Goal: Task Accomplishment & Management: Manage account settings

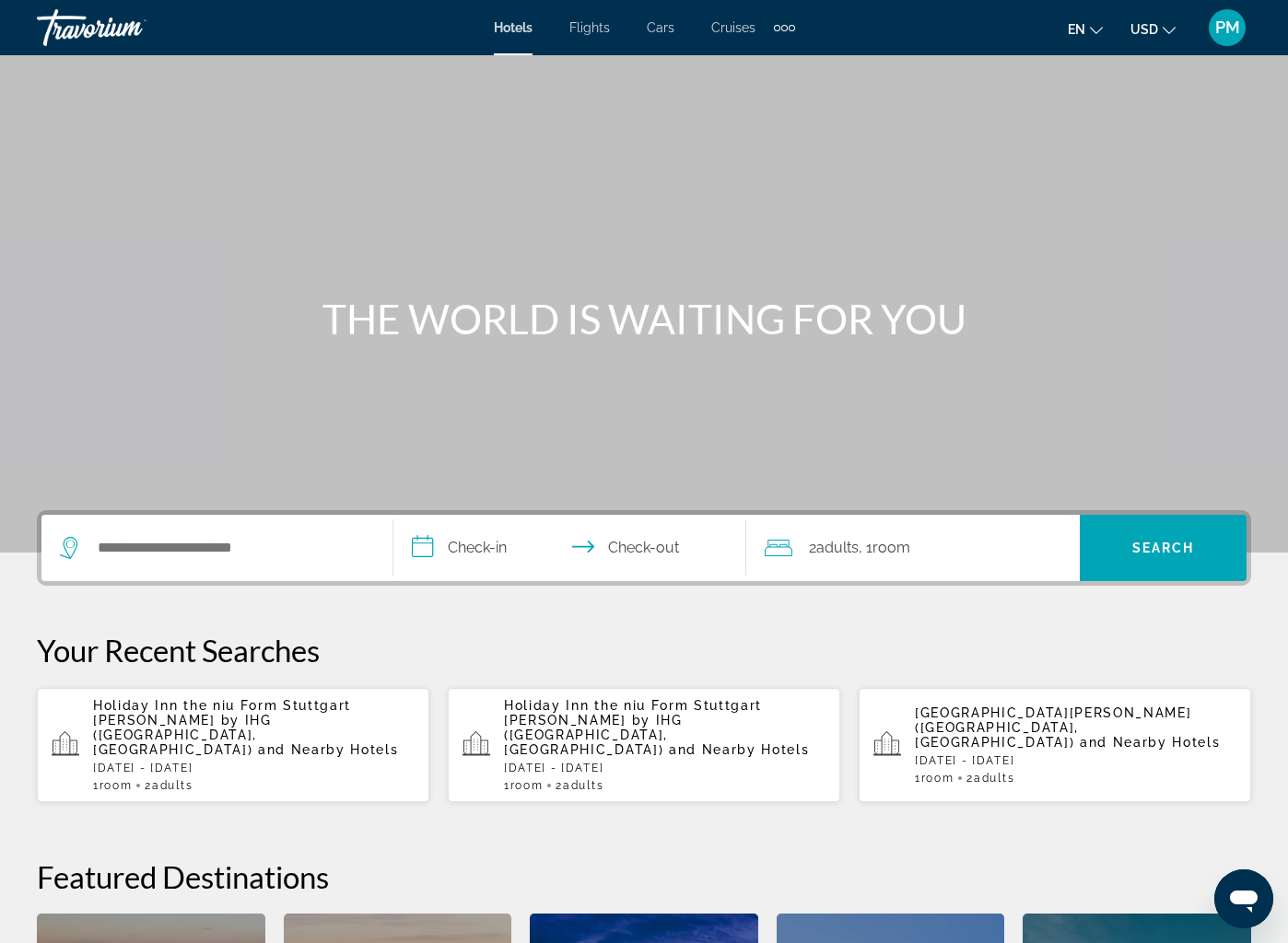
click at [1218, 38] on div "PM" at bounding box center [1227, 28] width 37 height 37
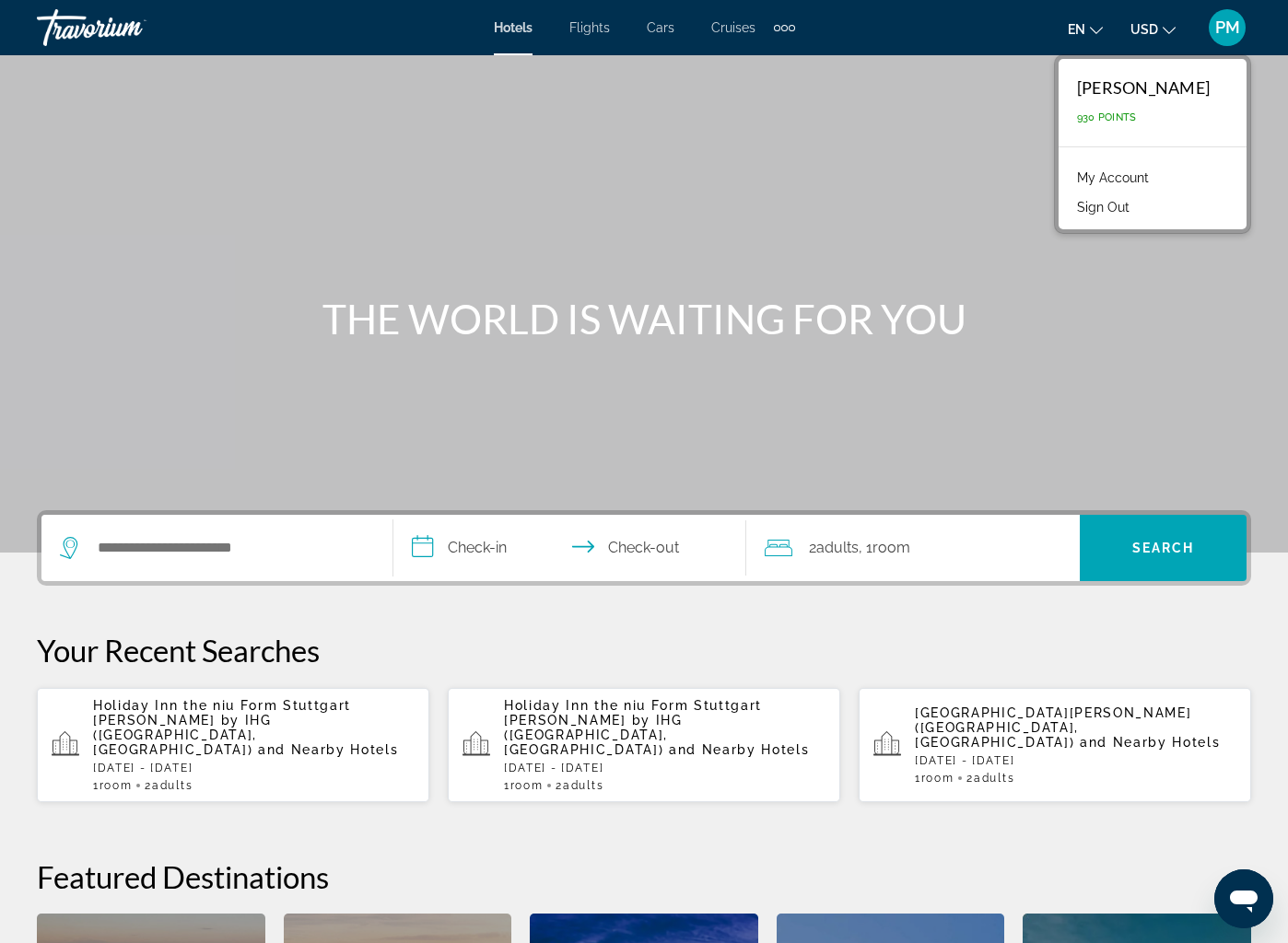
click at [1140, 171] on link "My Account" at bounding box center [1112, 178] width 90 height 24
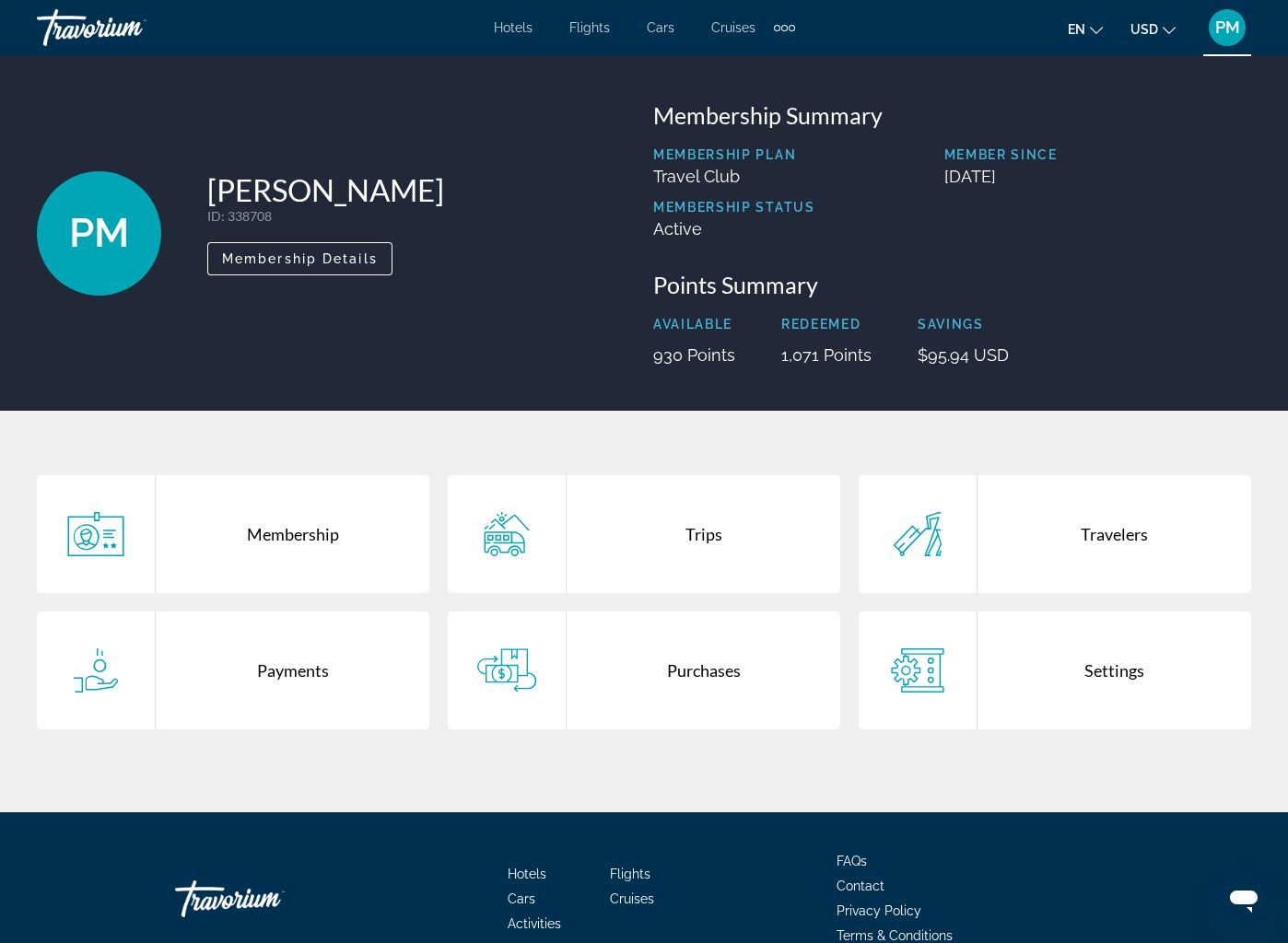
click at [711, 532] on div "Trips" at bounding box center [702, 534] width 273 height 118
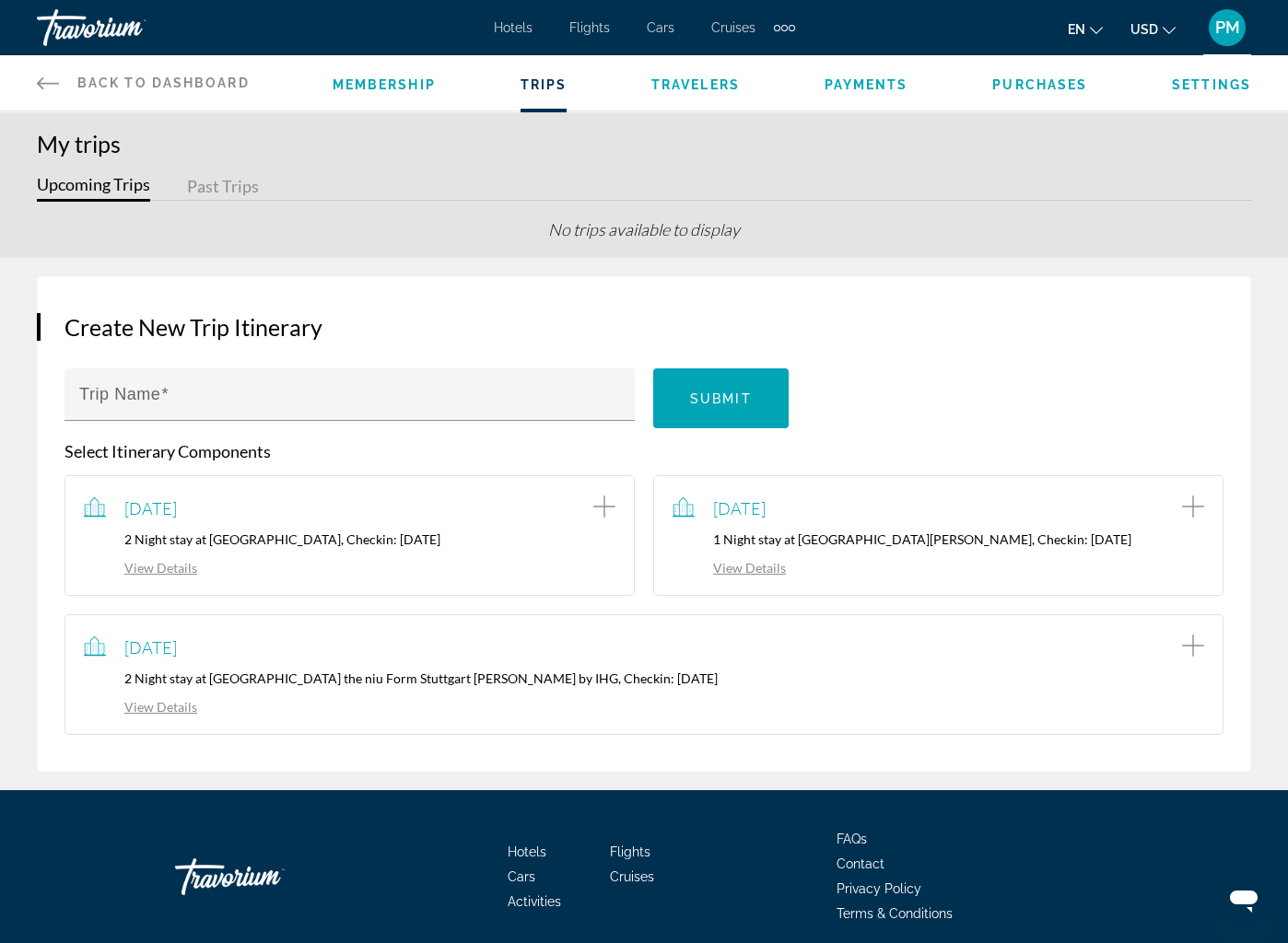
click at [222, 193] on button "Past Trips" at bounding box center [223, 187] width 72 height 29
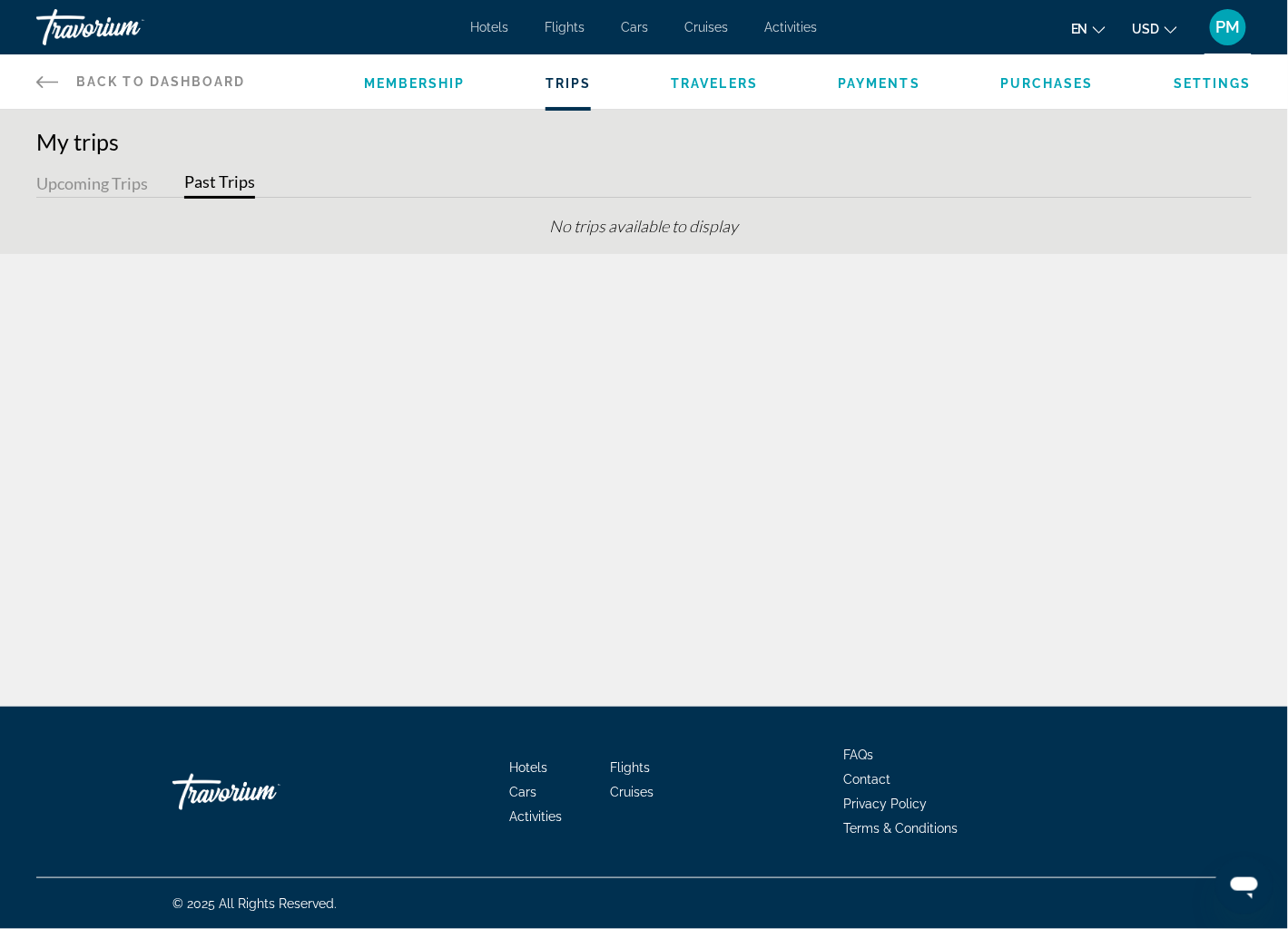
click at [103, 185] on button "Upcoming Trips" at bounding box center [91, 185] width 111 height 29
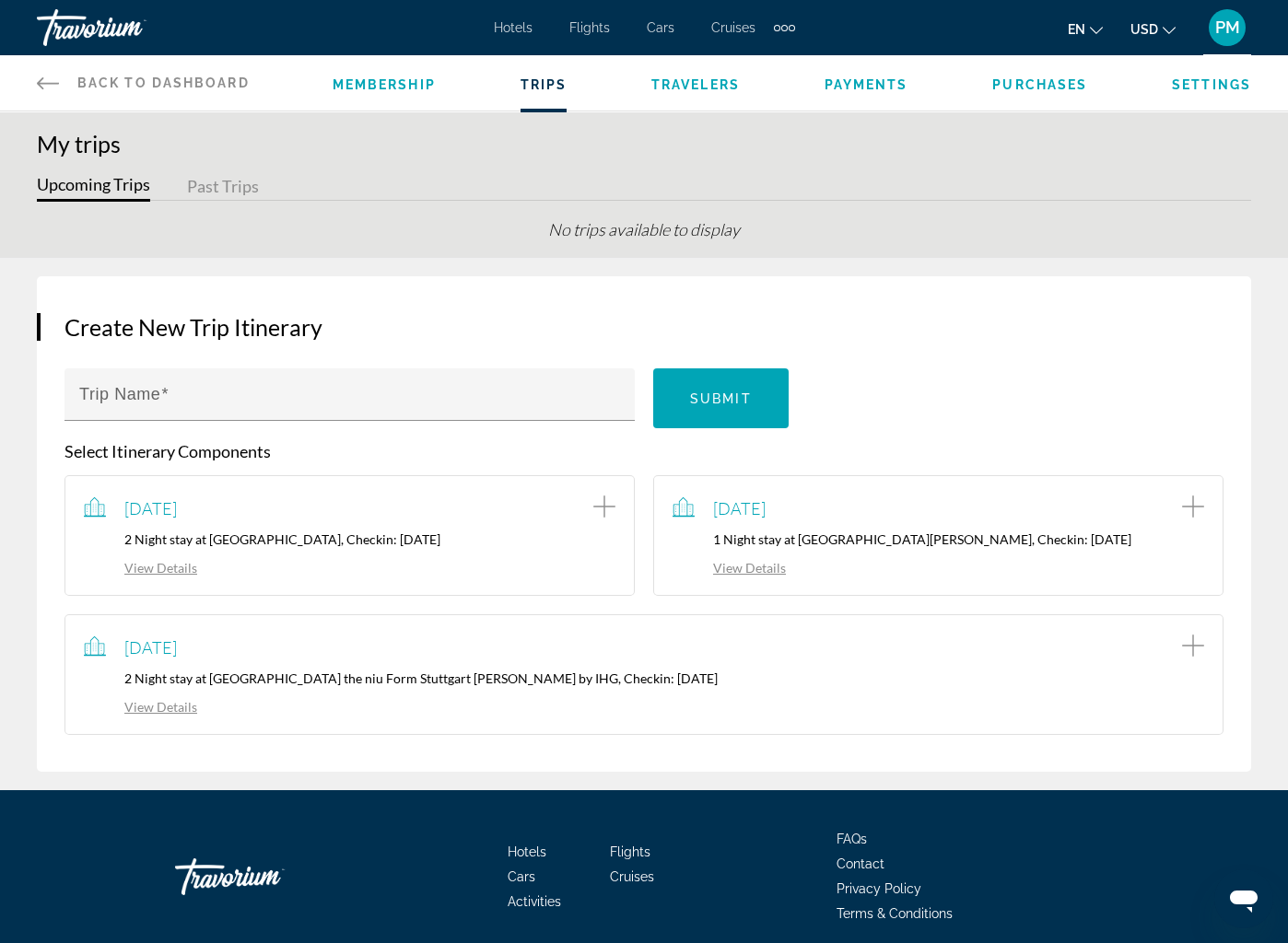
click at [726, 90] on span "Travelers" at bounding box center [696, 84] width 89 height 14
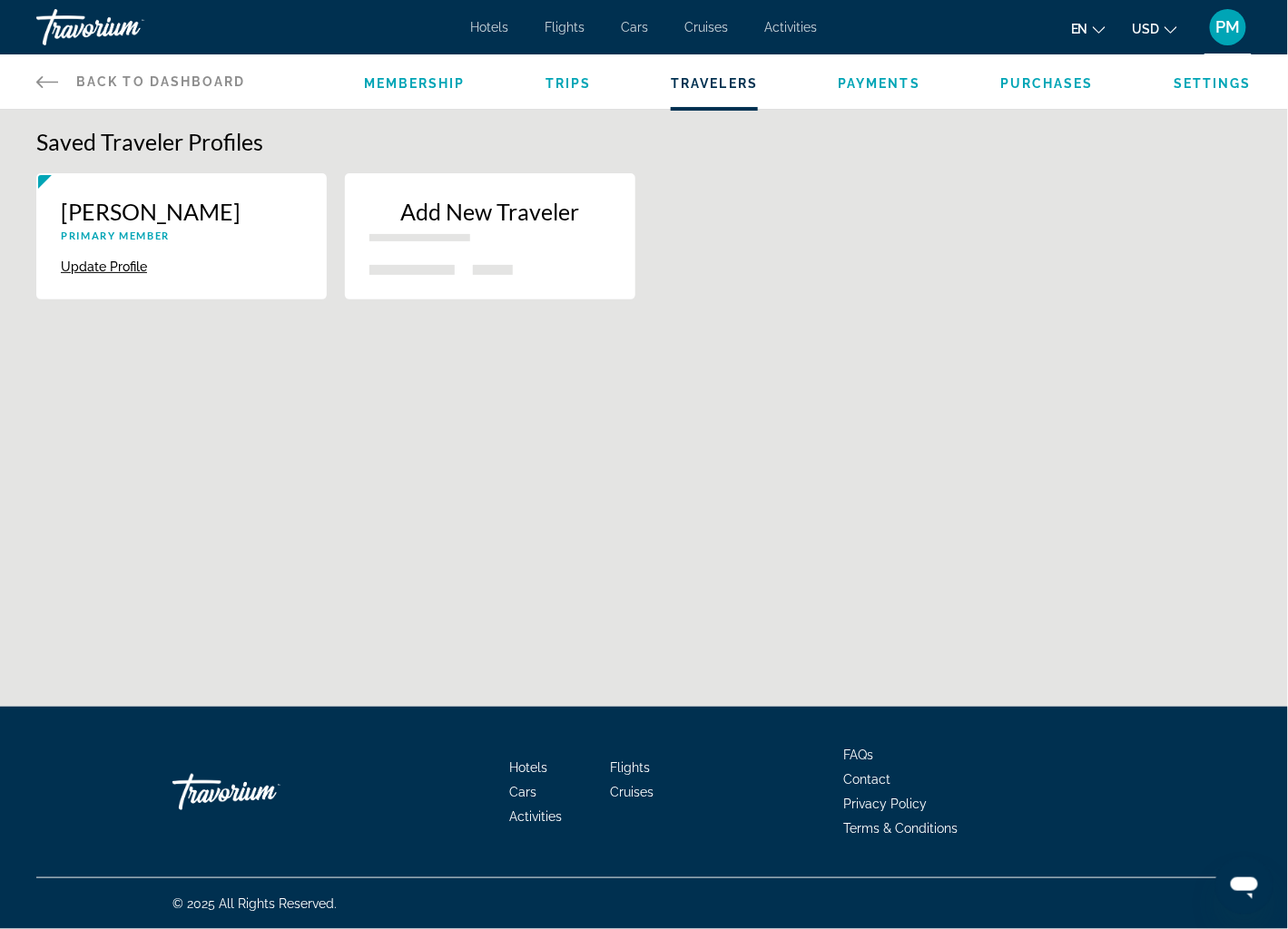
click at [1041, 83] on span "Purchases" at bounding box center [1047, 83] width 93 height 14
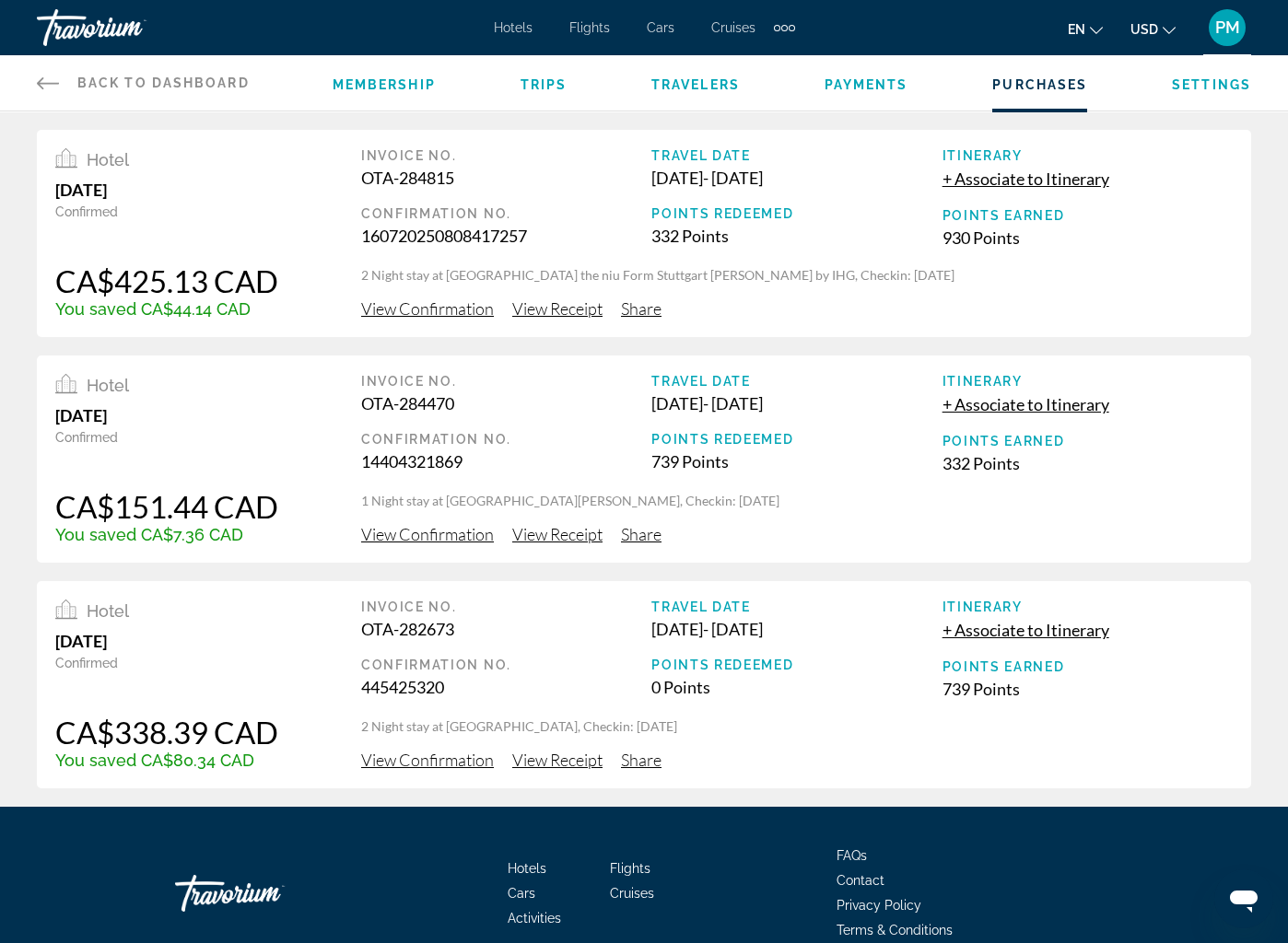
click at [567, 77] on span "Trips" at bounding box center [544, 84] width 47 height 14
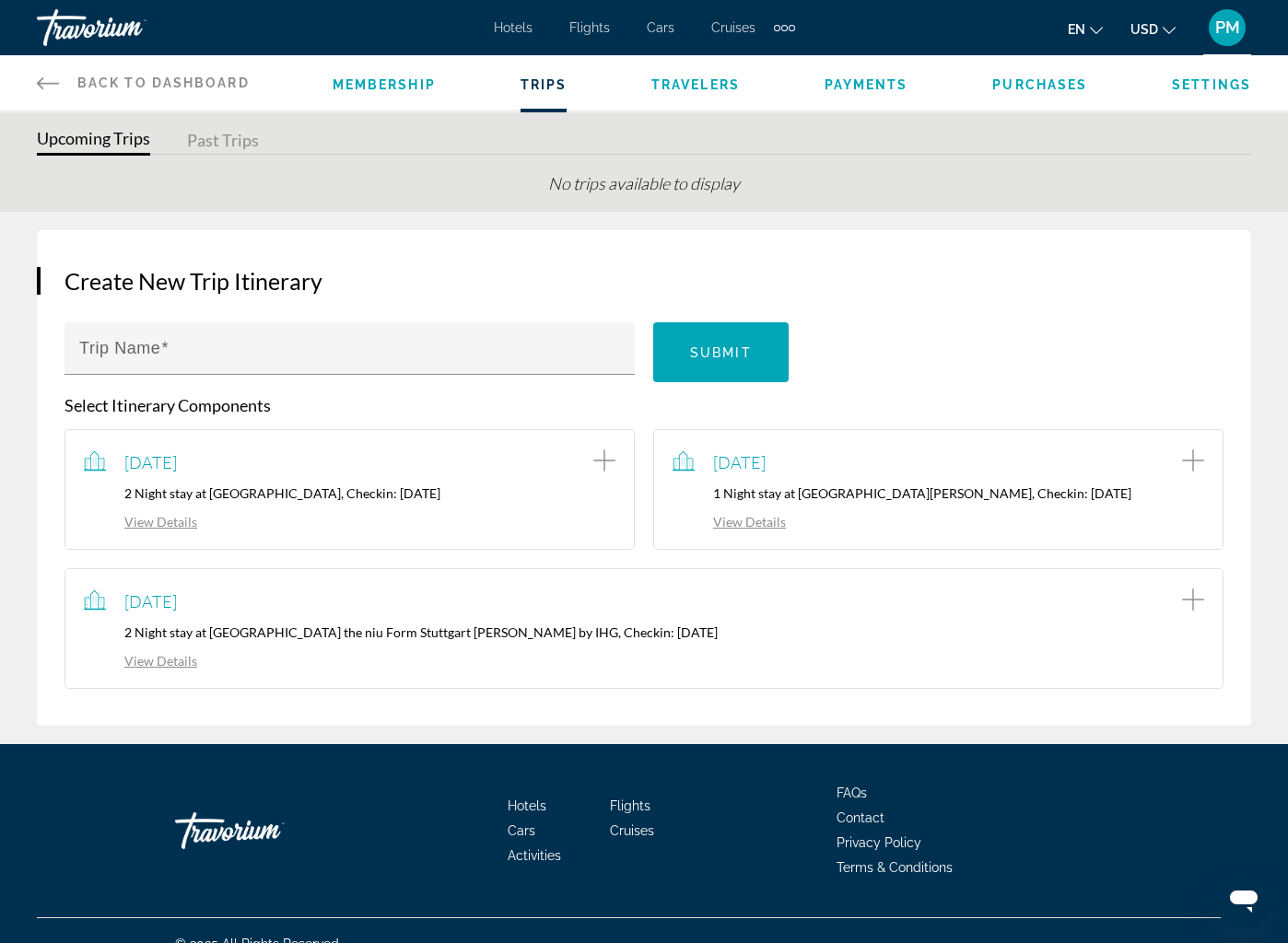
scroll to position [71, 0]
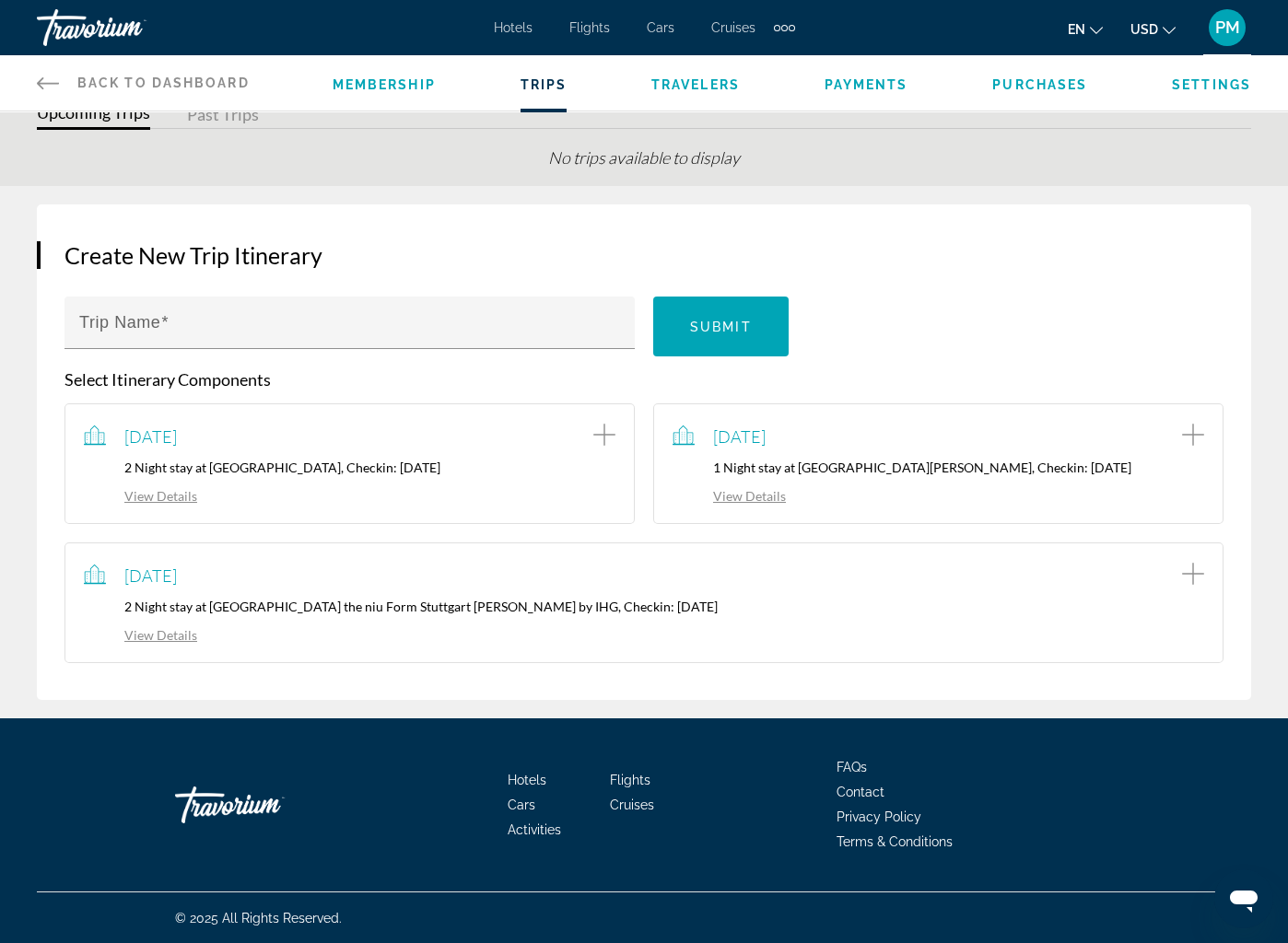
click at [1274, 643] on div "Create New Trip Itinerary Trip Name Submit Select Itinerary Components Septembe…" at bounding box center [644, 452] width 1288 height 532
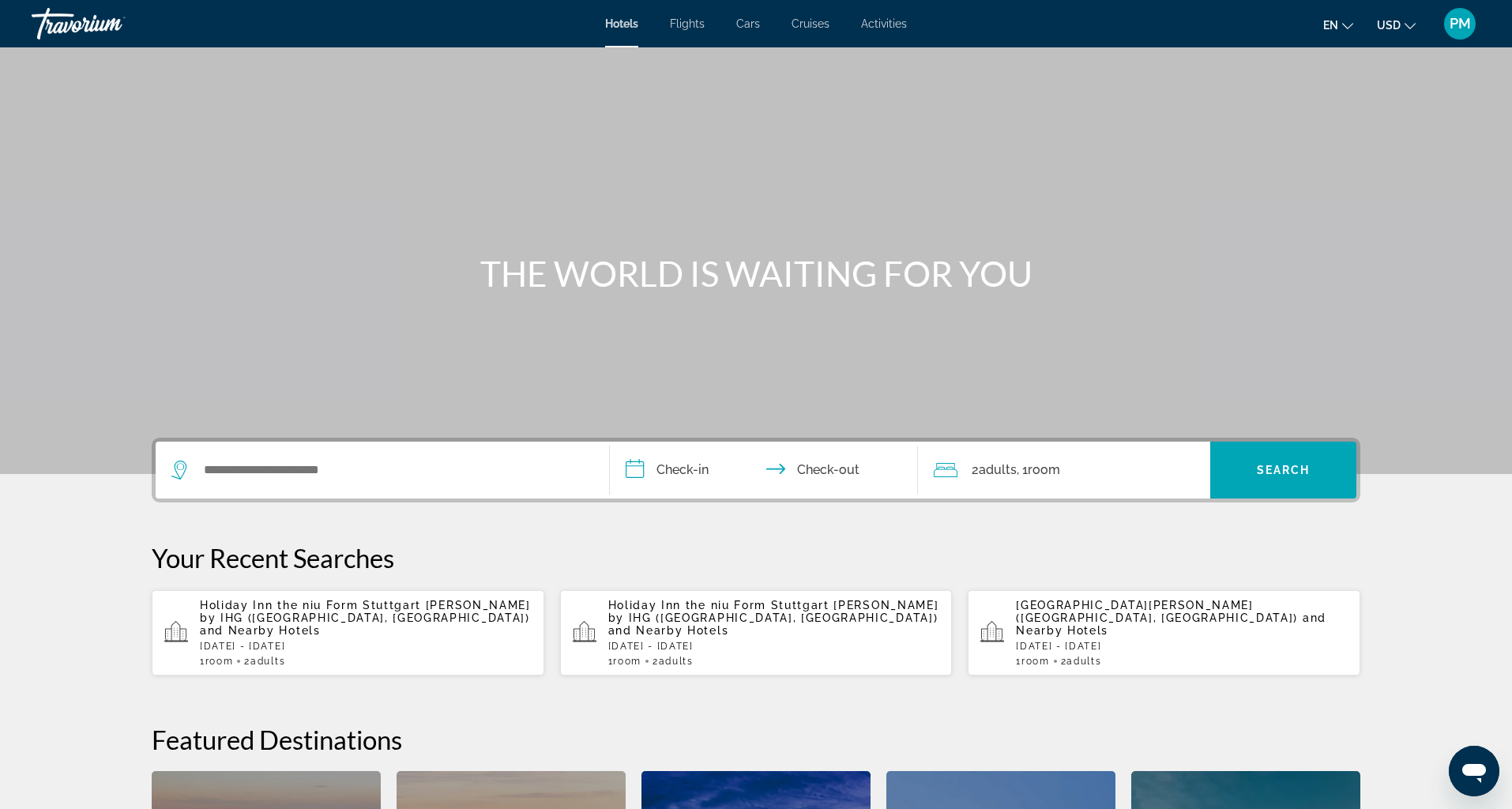
click at [1450, 24] on span "PM" at bounding box center [1461, 23] width 22 height 16
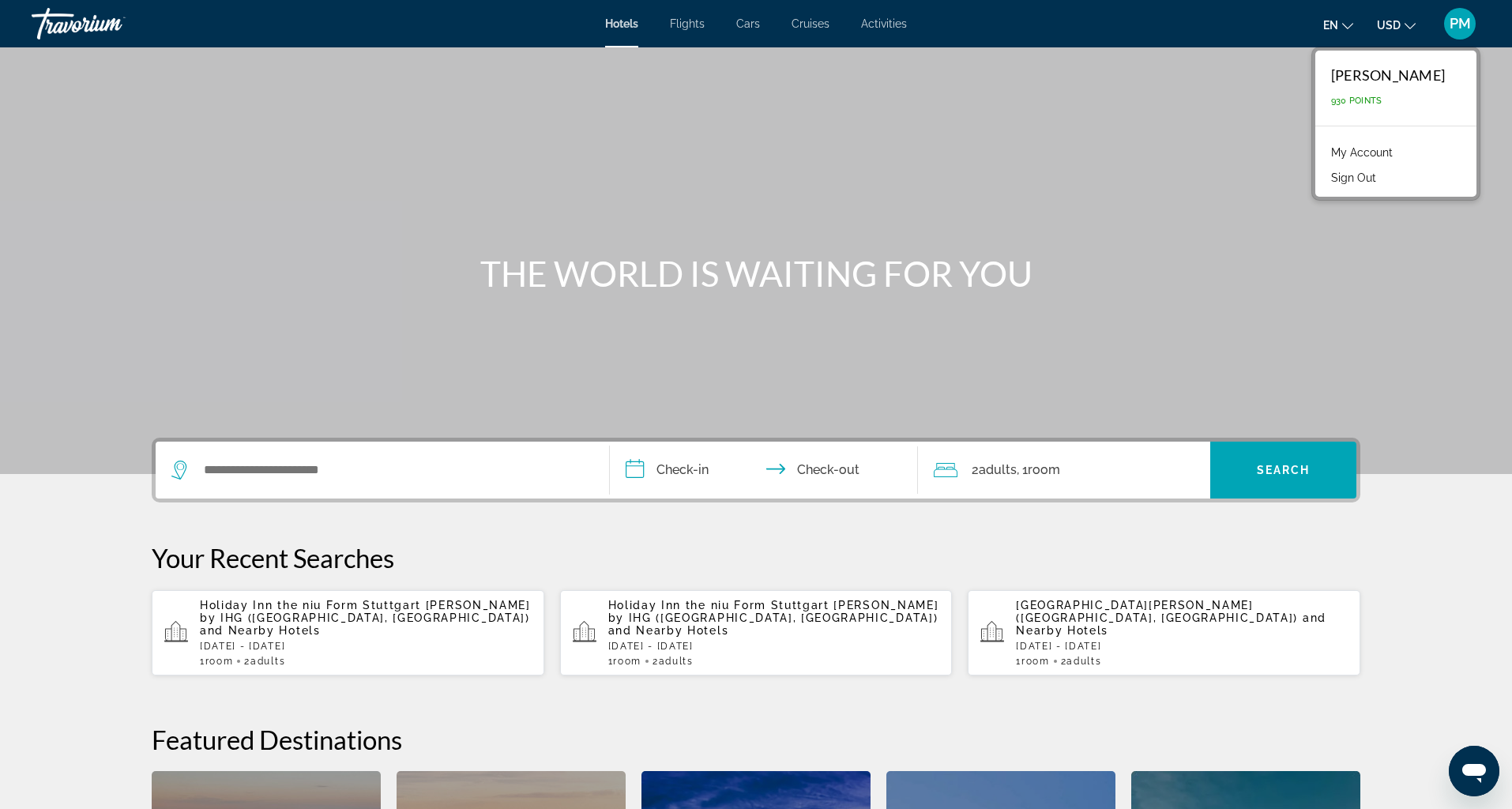
click at [1391, 153] on link "My Account" at bounding box center [1361, 153] width 77 height 21
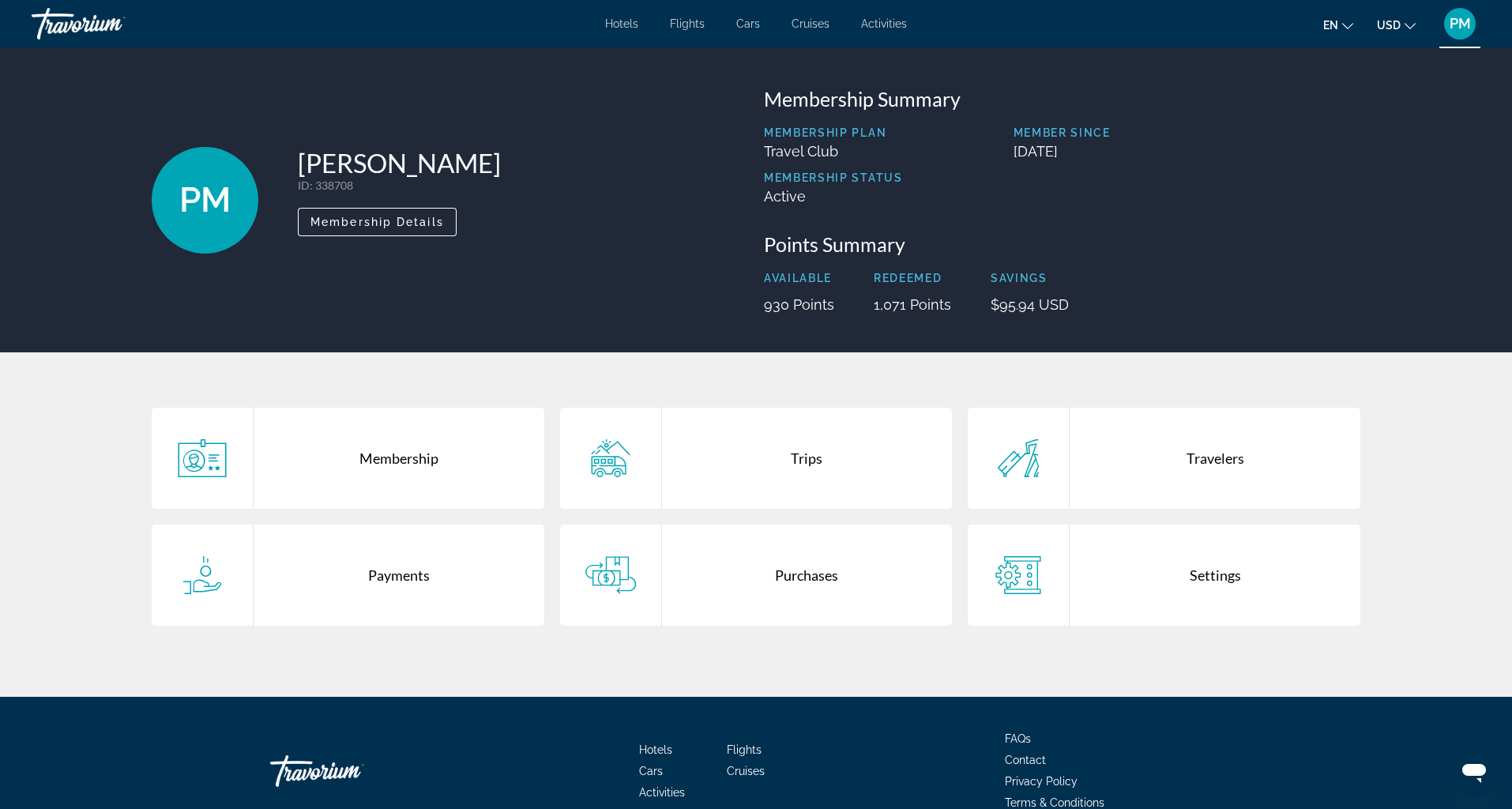
click at [797, 459] on div "Trips" at bounding box center [807, 458] width 291 height 101
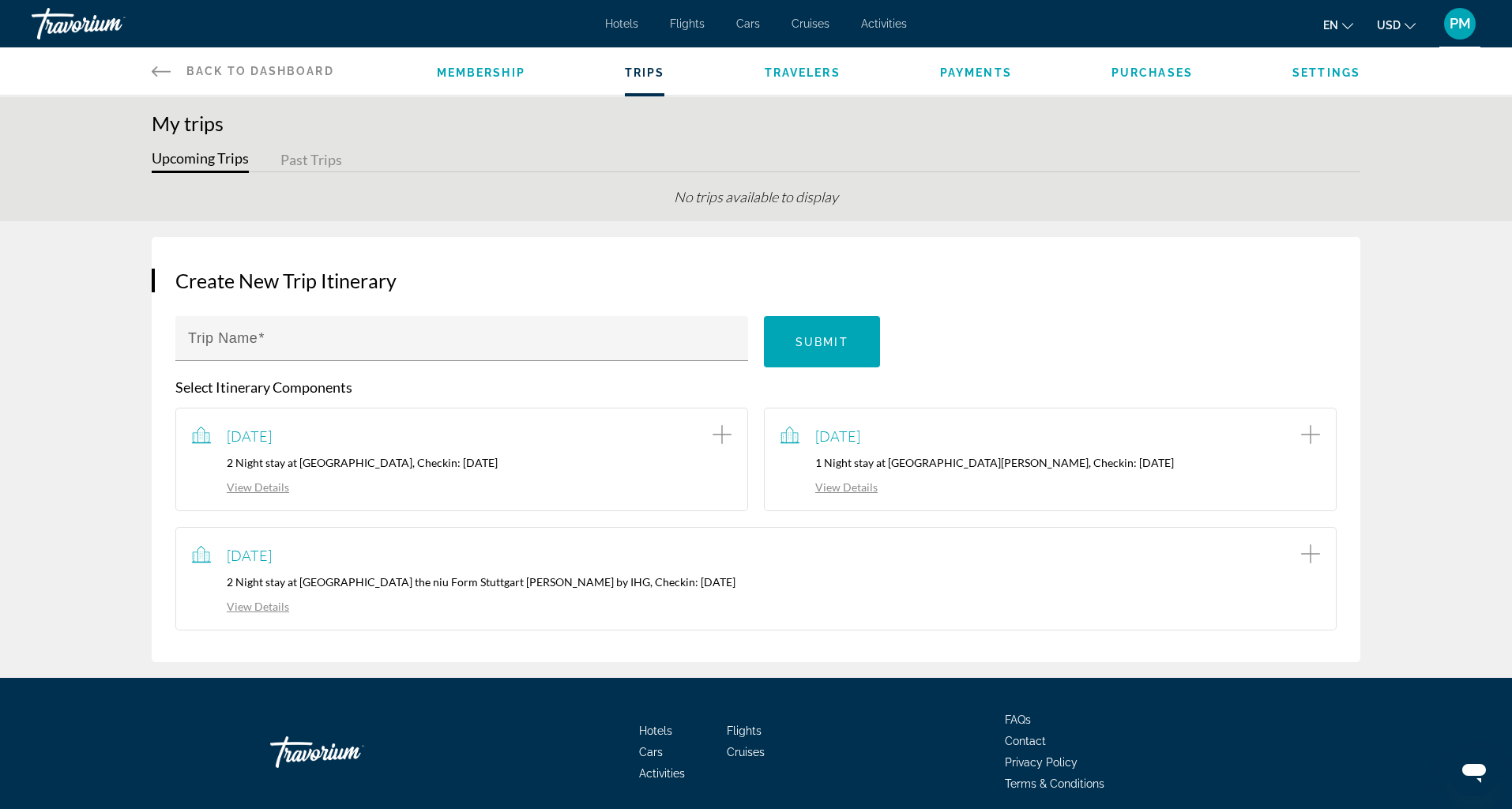
click at [989, 59] on div "Membership Trips Travelers Payments Purchases Settings" at bounding box center [898, 70] width 924 height 47
click at [989, 72] on span "Payments" at bounding box center [976, 72] width 72 height 12
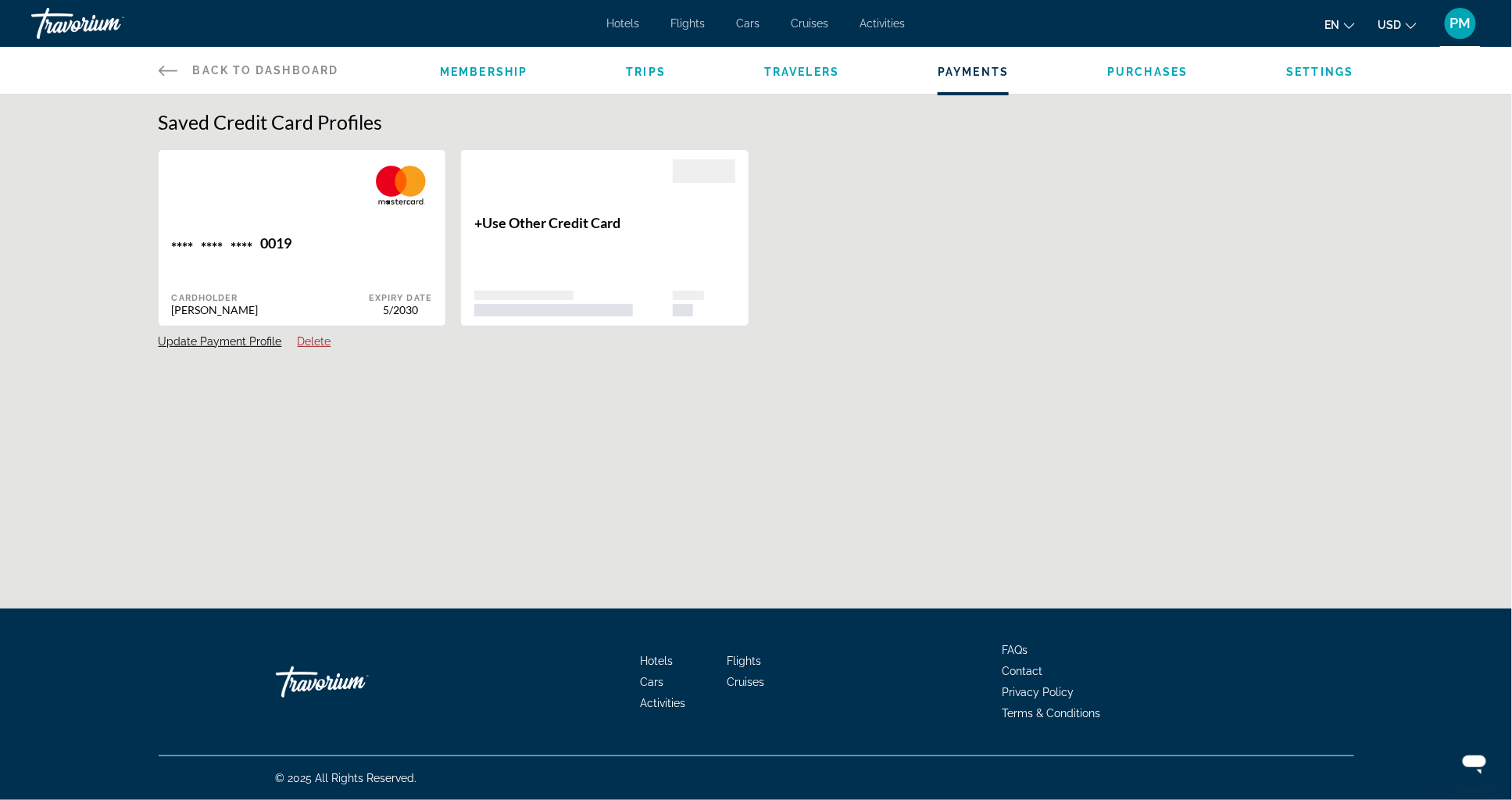
click at [805, 78] on span "Travelers" at bounding box center [801, 71] width 75 height 12
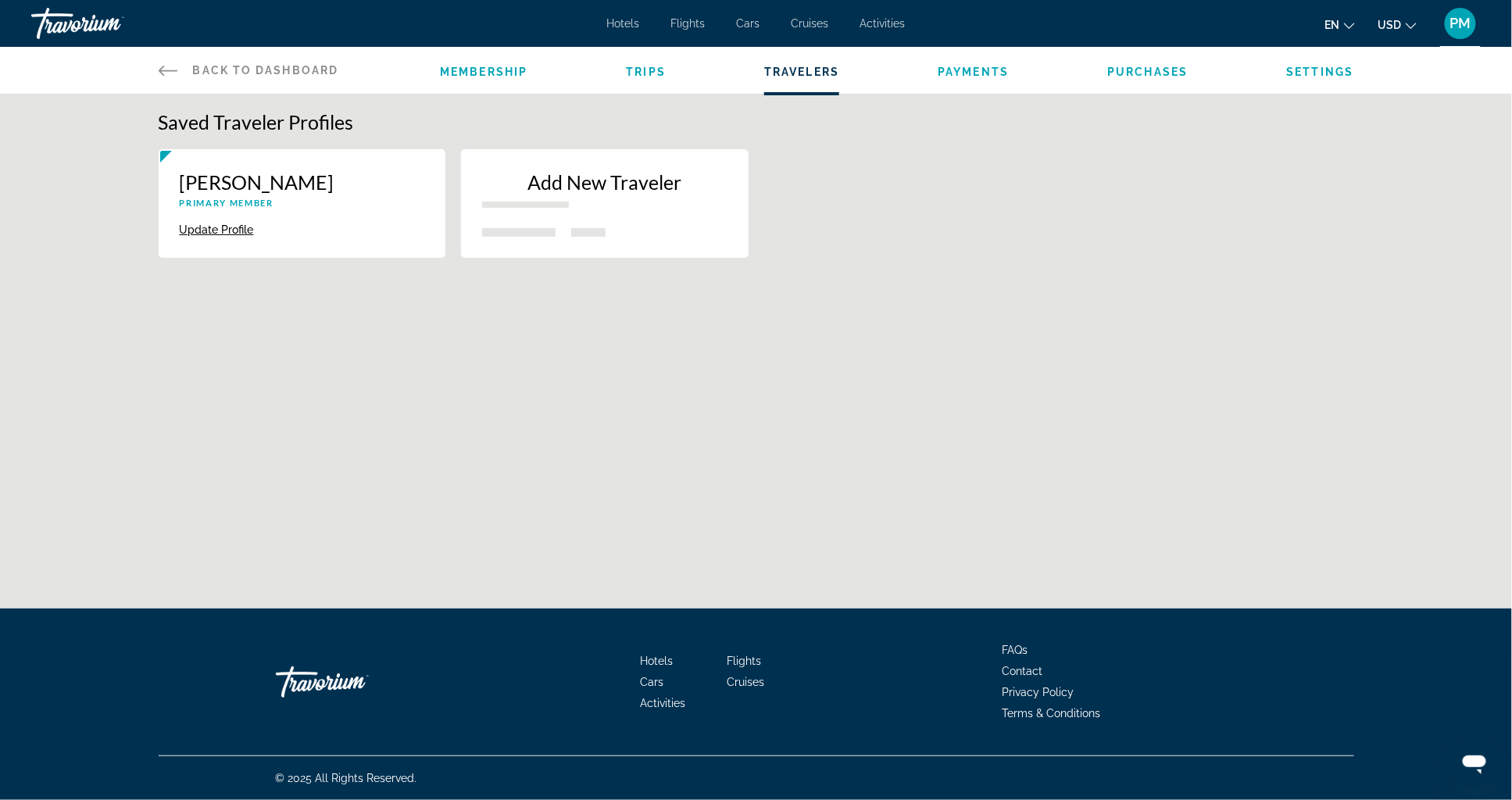
click at [634, 75] on span "Trips" at bounding box center [646, 71] width 40 height 12
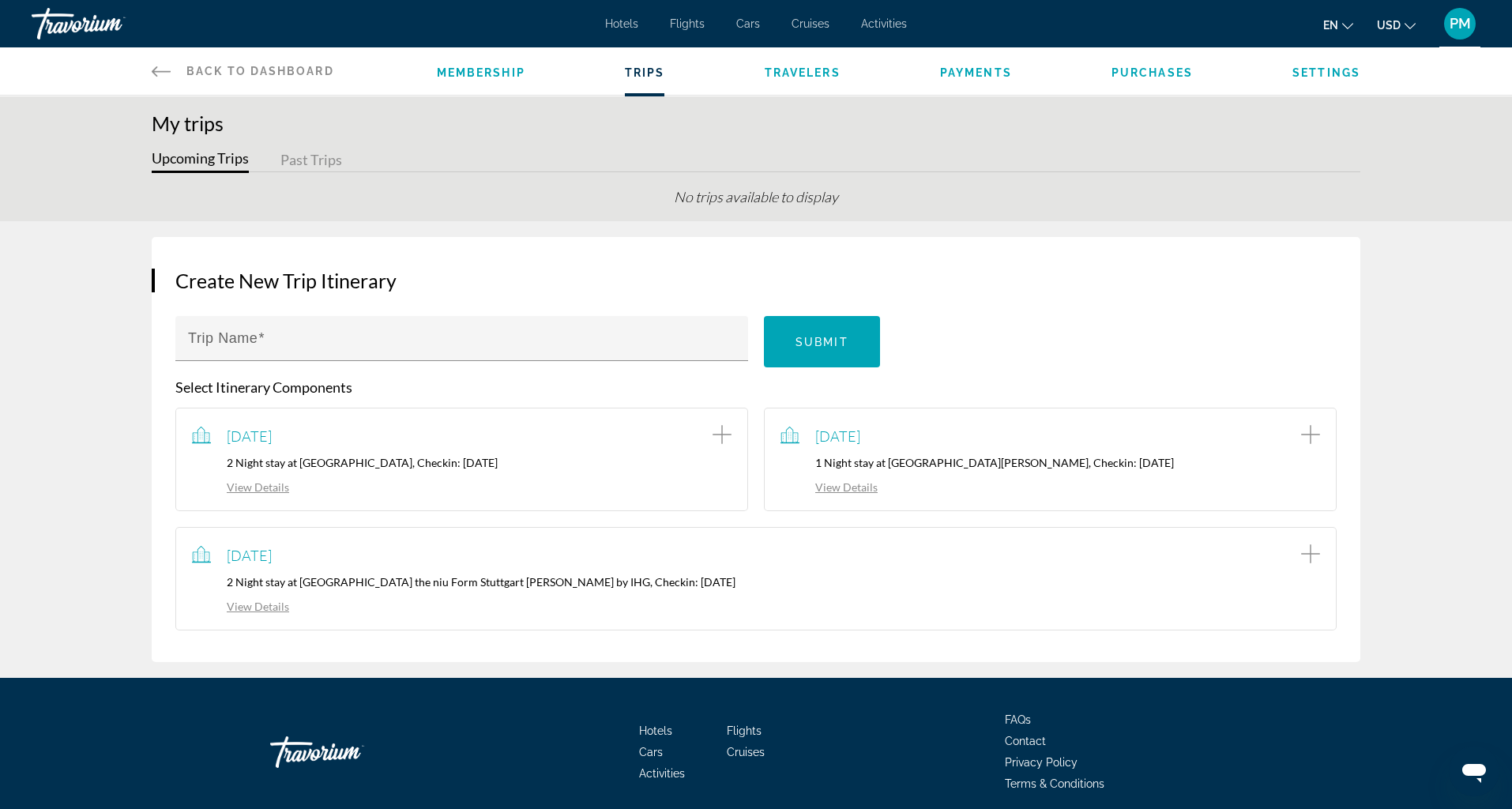
click at [250, 485] on link "View Details" at bounding box center [240, 487] width 97 height 13
click at [1169, 67] on span "Purchases" at bounding box center [1152, 72] width 81 height 12
